Goal: Task Accomplishment & Management: Use online tool/utility

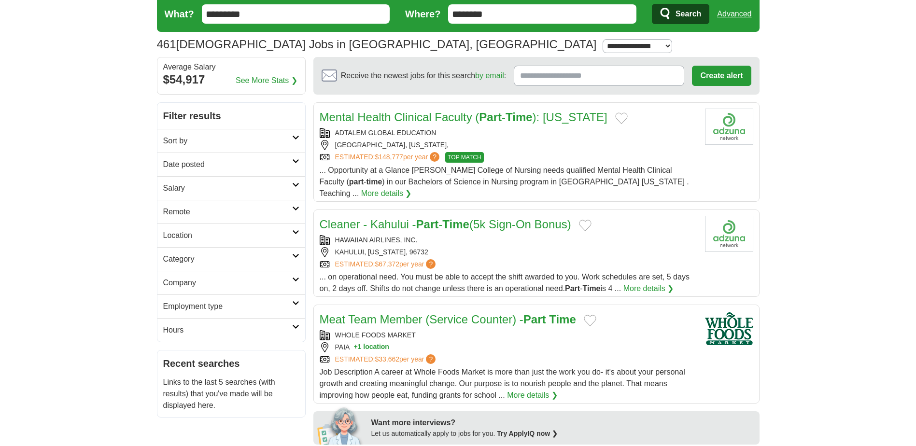
scroll to position [48, 0]
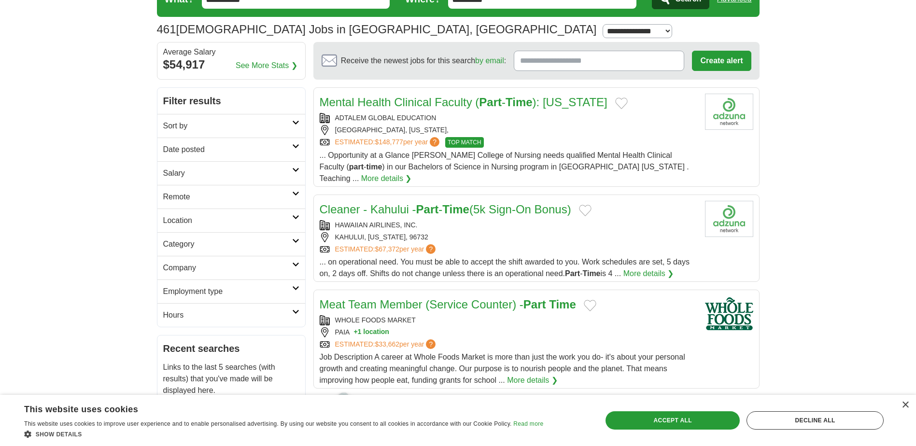
click at [658, 268] on link "More details ❯" at bounding box center [649, 274] width 51 height 12
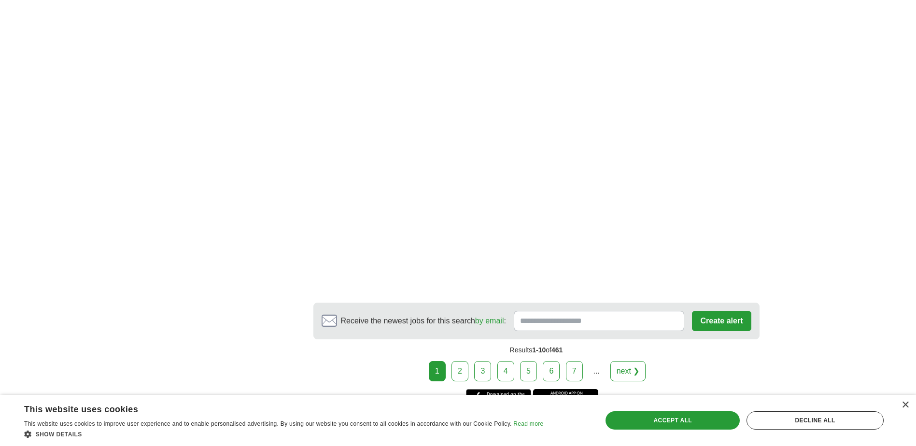
scroll to position [1643, 0]
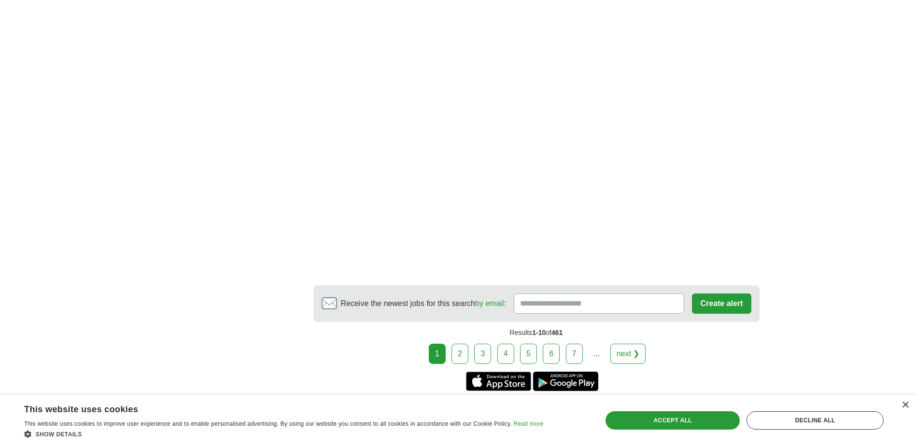
click at [459, 347] on link "2" at bounding box center [460, 354] width 17 height 20
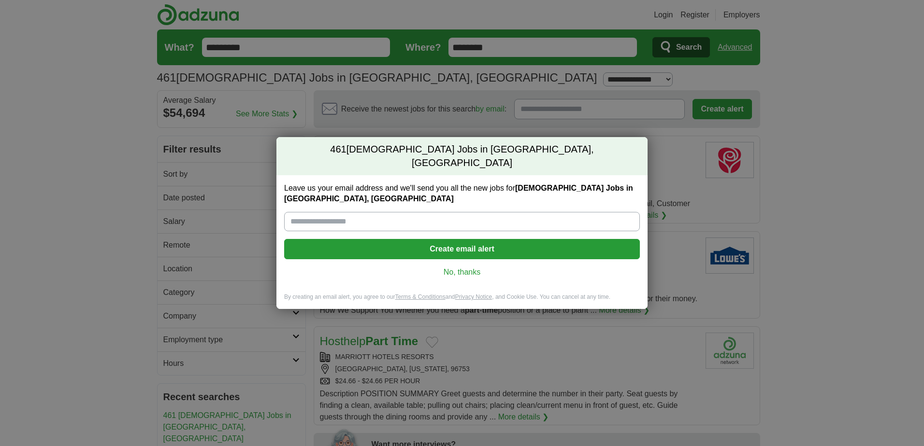
click at [464, 267] on link "No, thanks" at bounding box center [462, 272] width 340 height 11
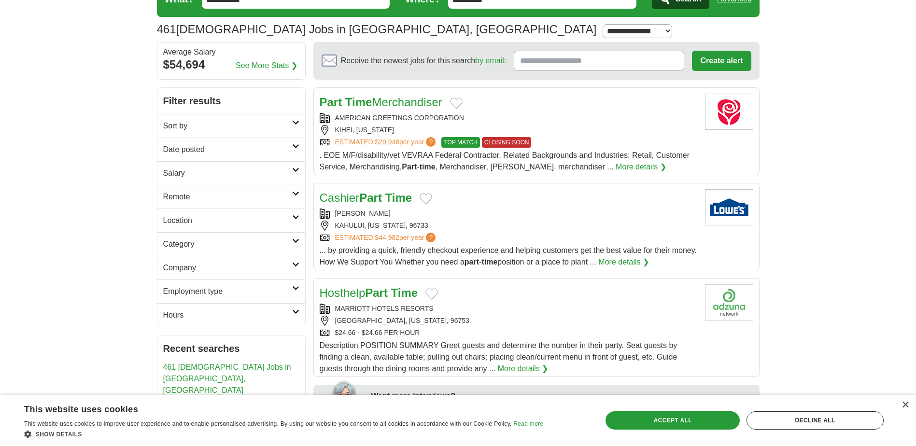
scroll to position [97, 0]
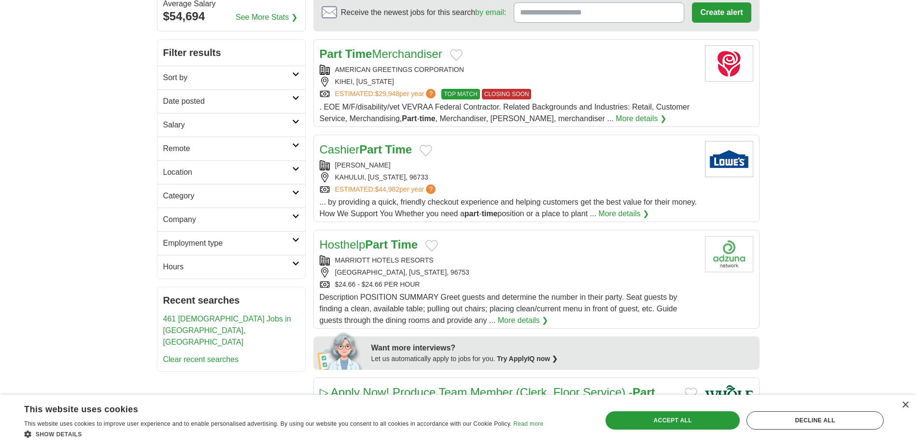
click at [386, 148] on link "Cashier Part Time" at bounding box center [366, 149] width 93 height 13
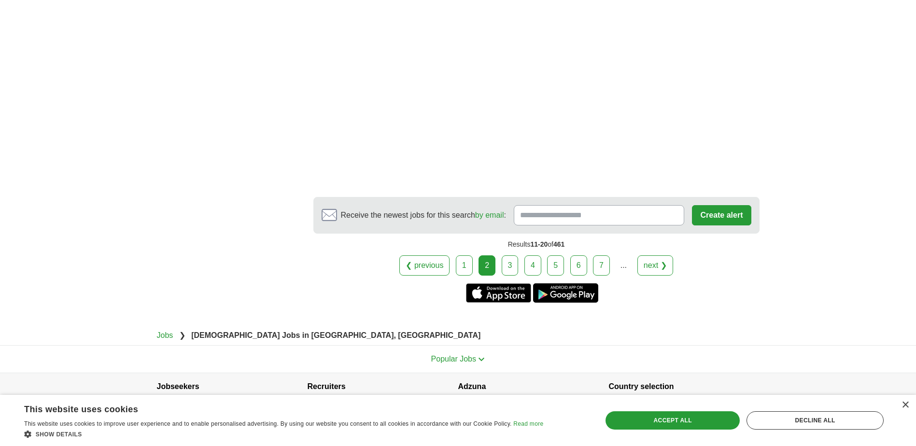
scroll to position [1811, 0]
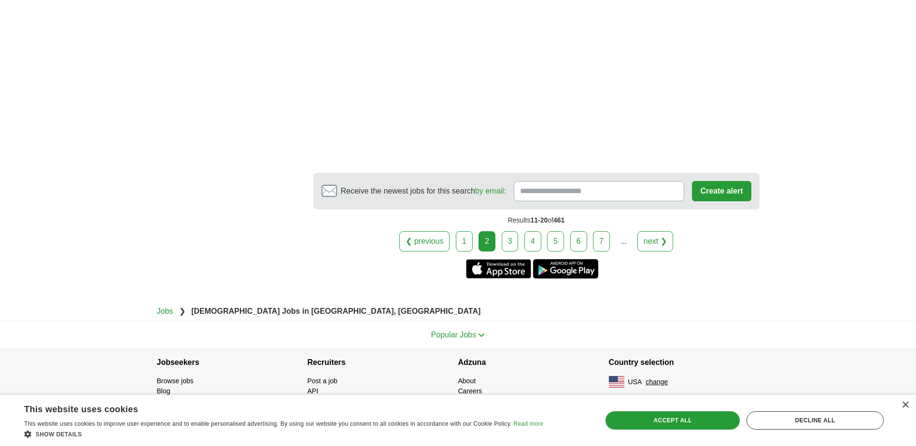
click at [513, 245] on link "3" at bounding box center [510, 241] width 17 height 20
click at [701, 421] on div "Accept all" at bounding box center [673, 421] width 134 height 18
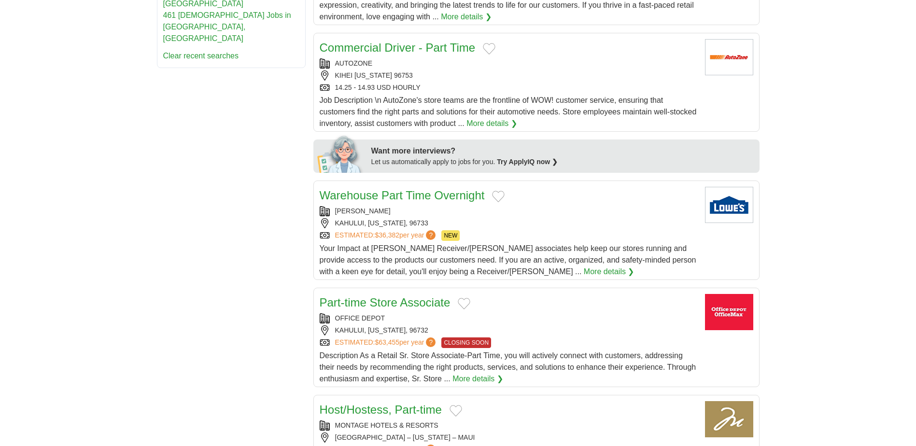
scroll to position [386, 0]
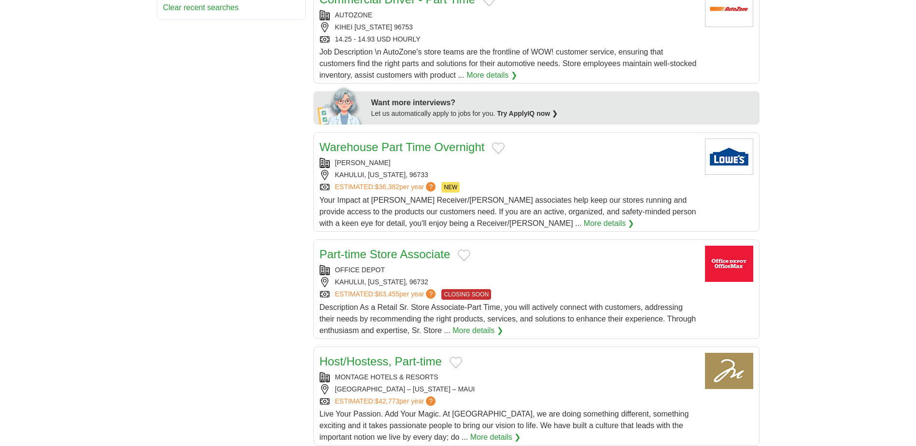
click at [406, 248] on link "Part-time Store Associate" at bounding box center [385, 254] width 131 height 13
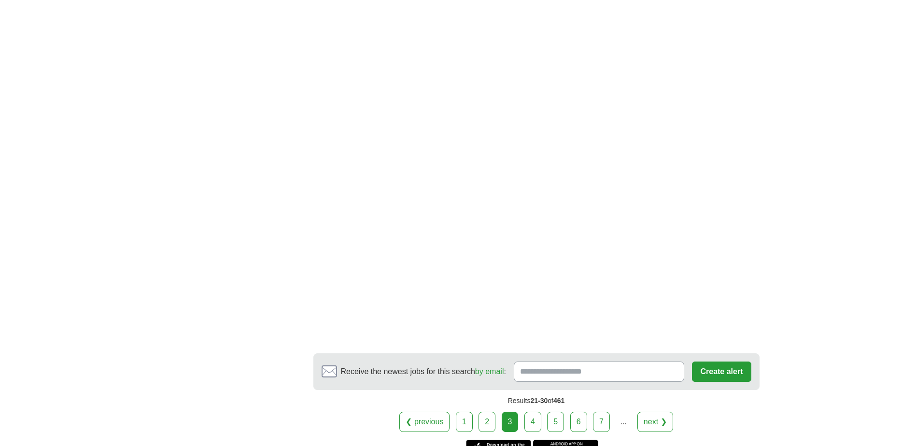
scroll to position [1739, 0]
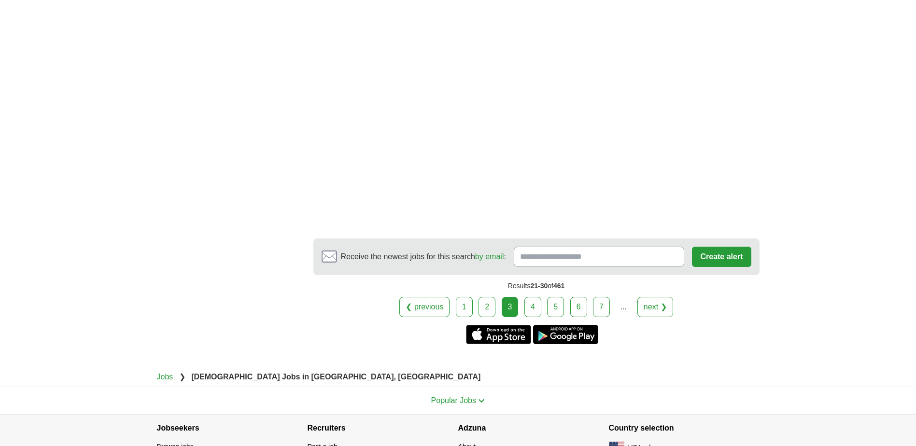
click at [533, 297] on link "4" at bounding box center [533, 307] width 17 height 20
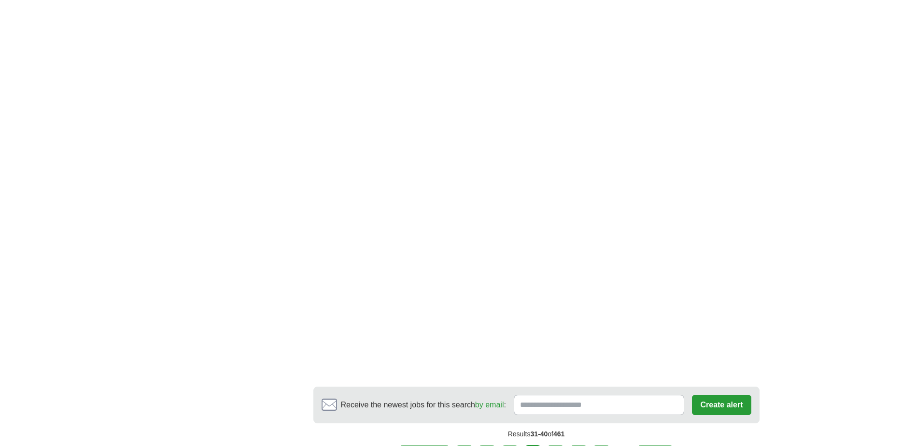
scroll to position [1546, 0]
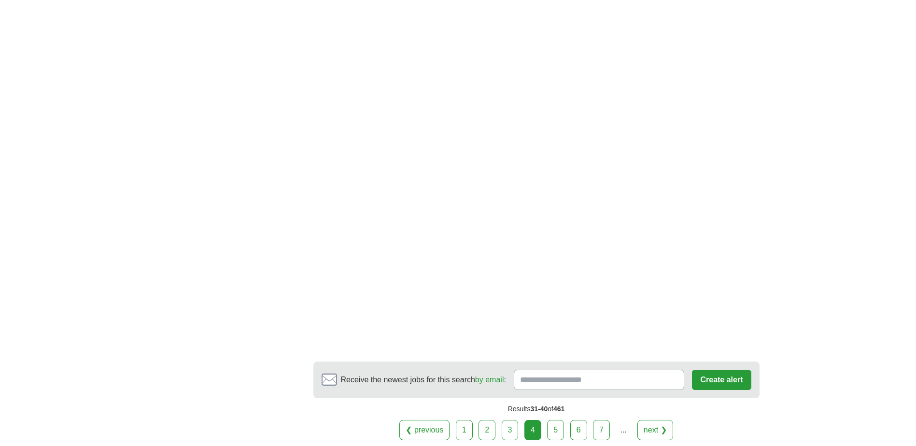
click at [559, 420] on link "5" at bounding box center [555, 430] width 17 height 20
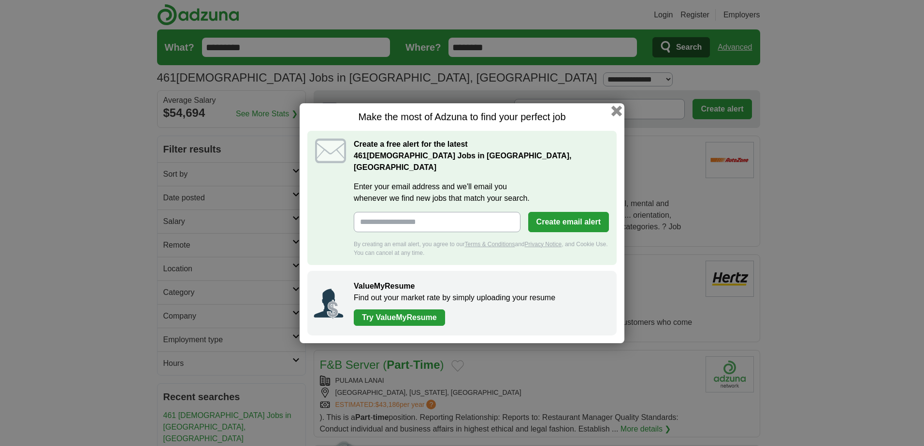
click at [616, 116] on button "button" at bounding box center [616, 110] width 11 height 11
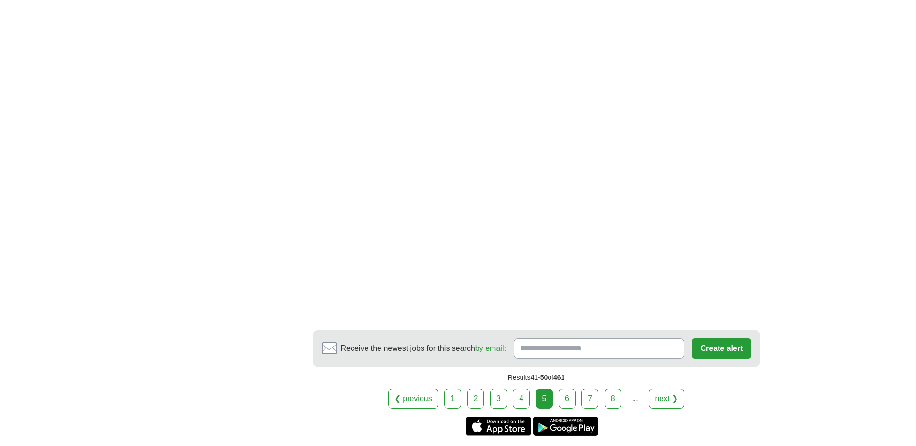
scroll to position [1498, 0]
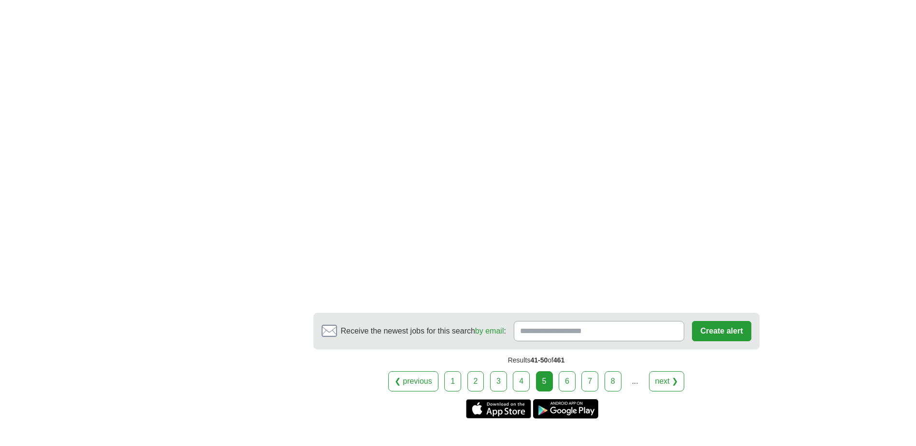
click at [566, 372] on link "6" at bounding box center [567, 382] width 17 height 20
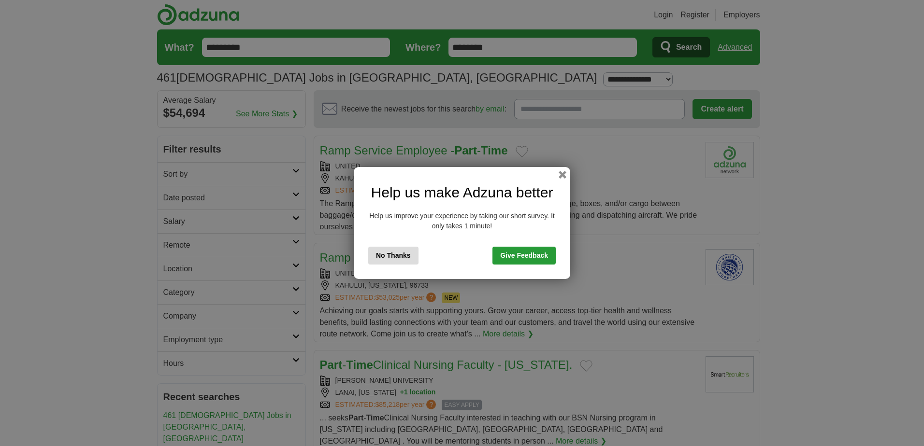
click at [401, 258] on button "No Thanks" at bounding box center [393, 256] width 50 height 18
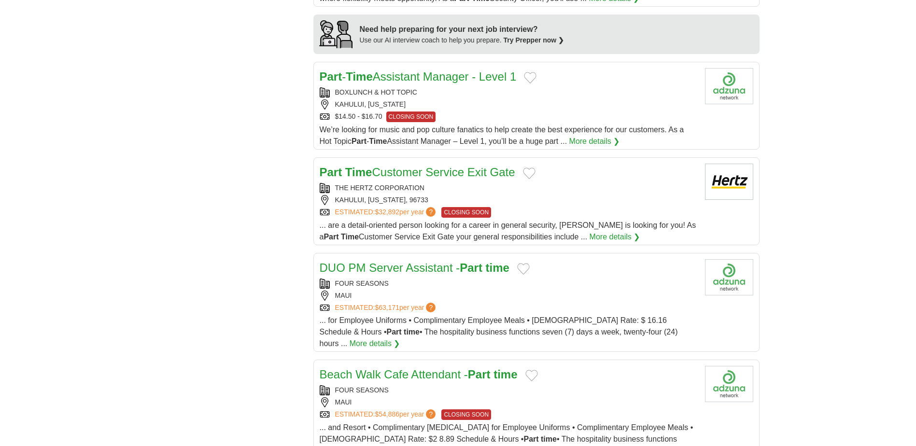
scroll to position [821, 0]
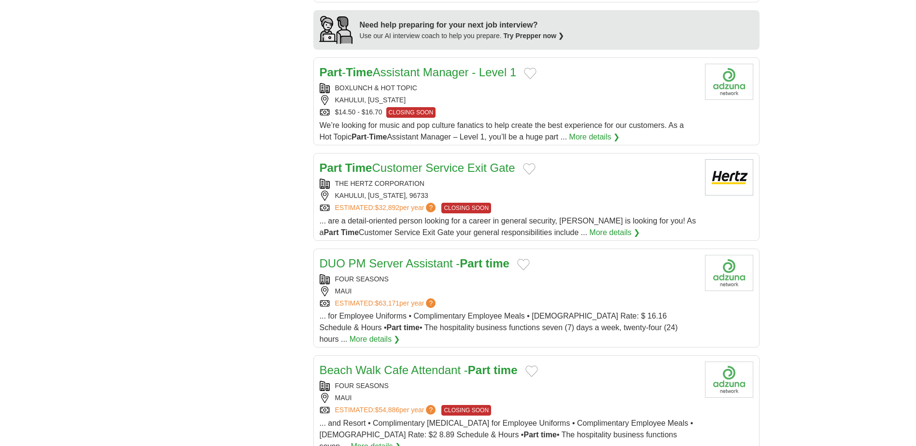
click at [593, 227] on link "More details ❯" at bounding box center [615, 233] width 51 height 12
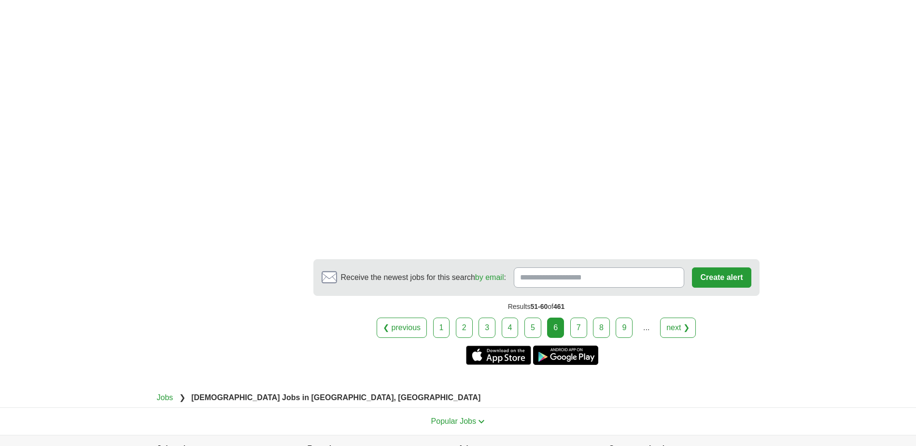
scroll to position [1691, 0]
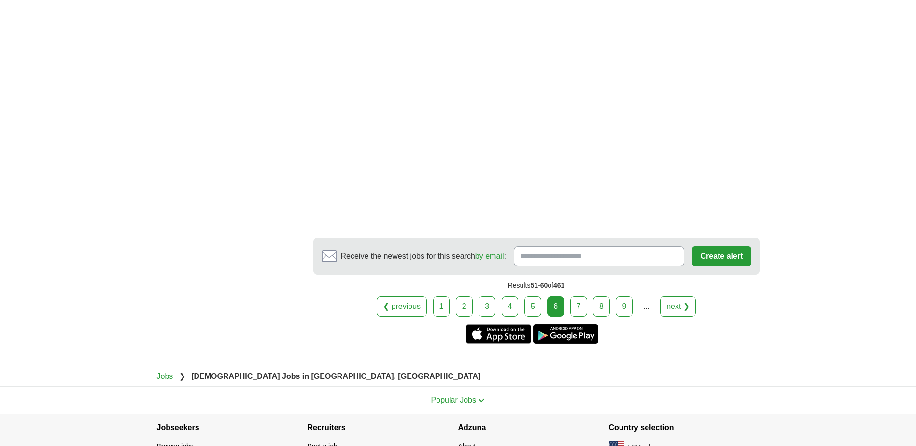
click at [583, 297] on link "7" at bounding box center [579, 307] width 17 height 20
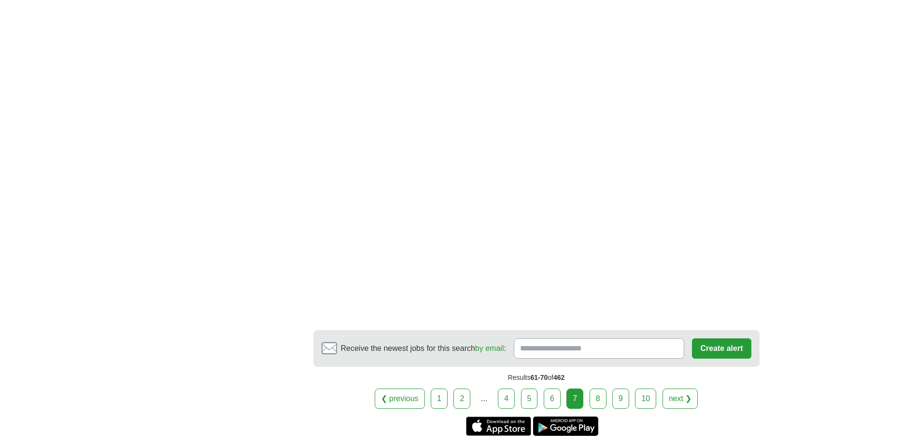
scroll to position [1643, 0]
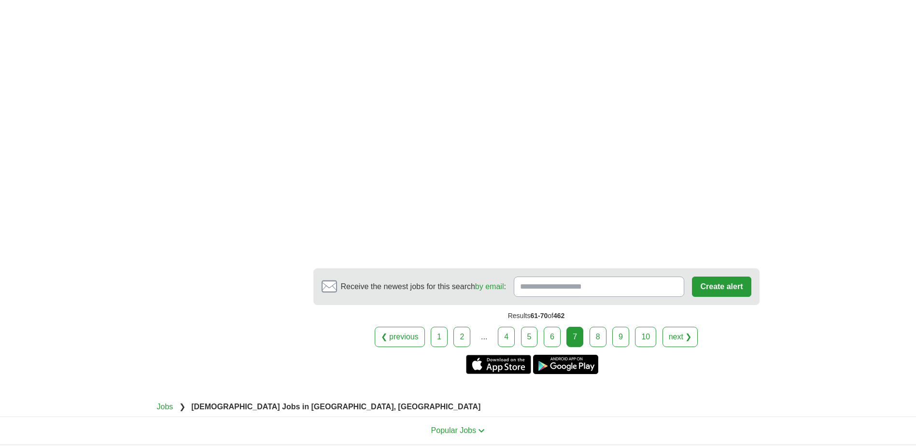
click at [602, 327] on link "8" at bounding box center [598, 337] width 17 height 20
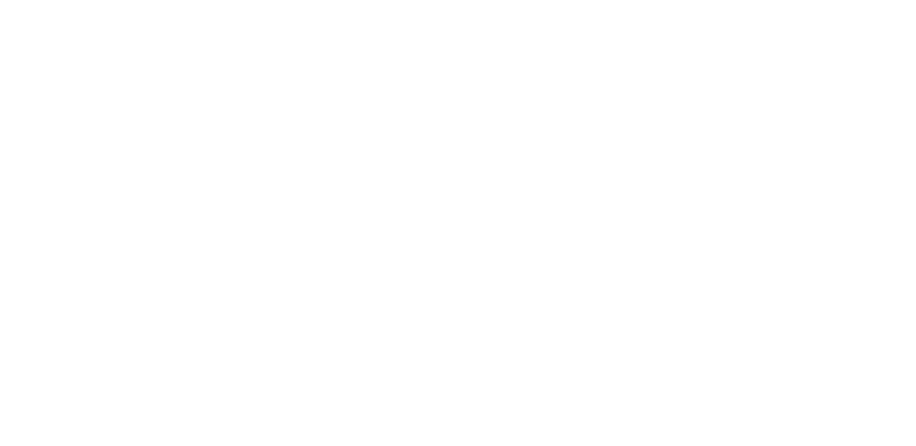
scroll to position [1594, 0]
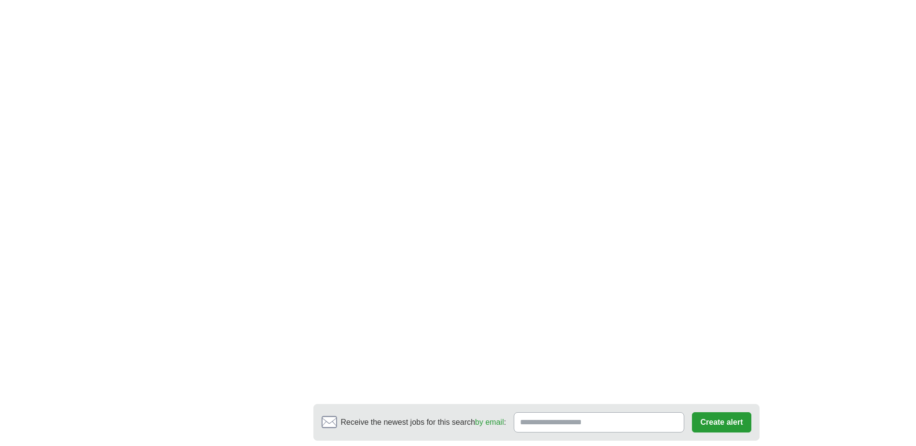
scroll to position [1788, 0]
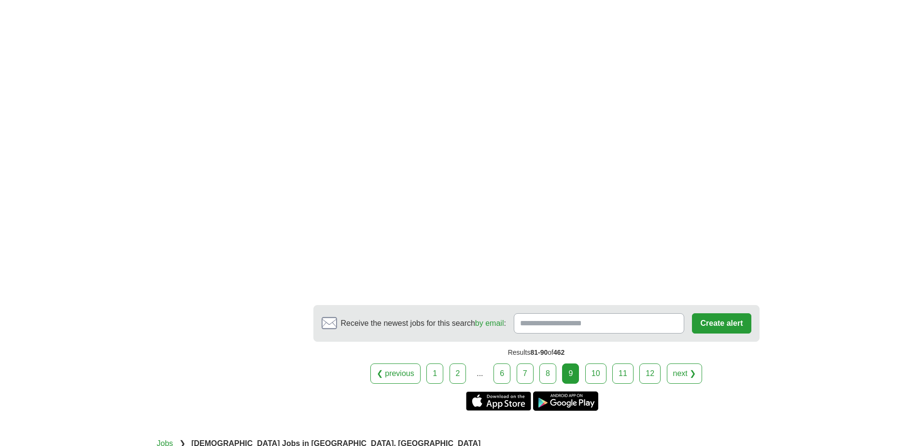
click at [600, 364] on link "10" at bounding box center [596, 374] width 21 height 20
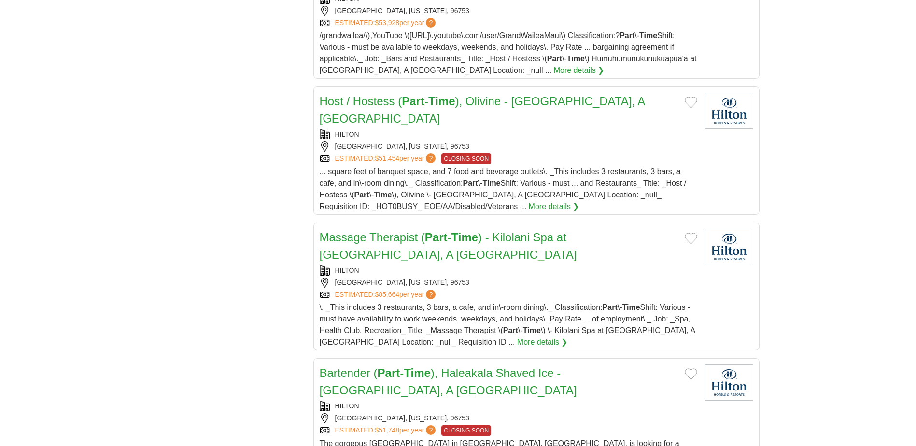
scroll to position [1063, 0]
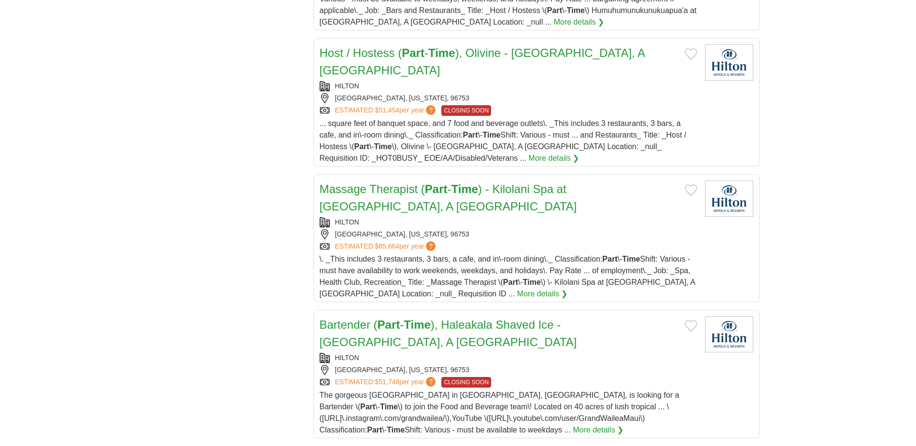
click at [512, 51] on link "Host / Hostess ( Part - Time ), Olivine - [GEOGRAPHIC_DATA], A [GEOGRAPHIC_DATA]" at bounding box center [483, 61] width 326 height 30
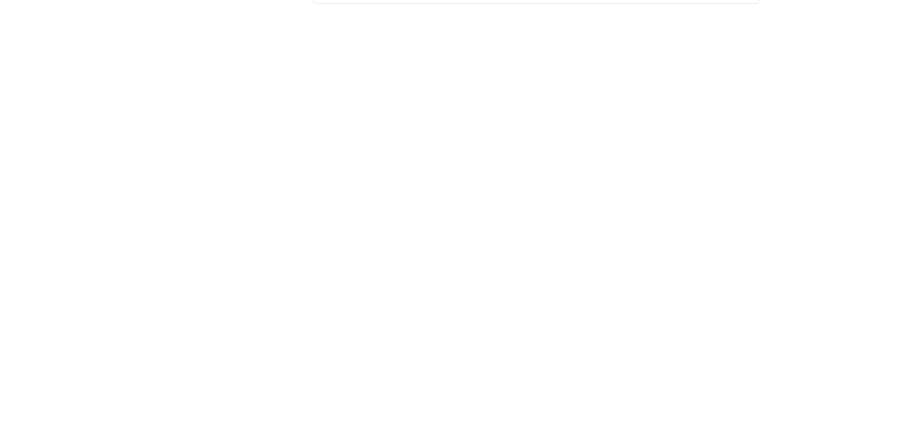
scroll to position [1691, 0]
